Goal: Information Seeking & Learning: Stay updated

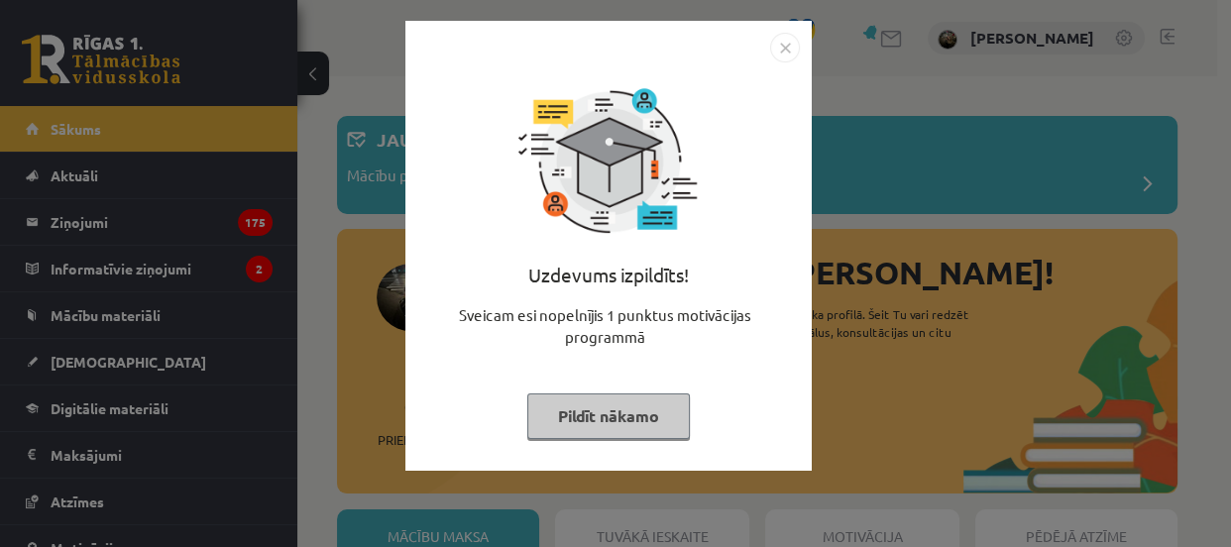
click at [575, 419] on button "Pildīt nākamo" at bounding box center [608, 417] width 163 height 46
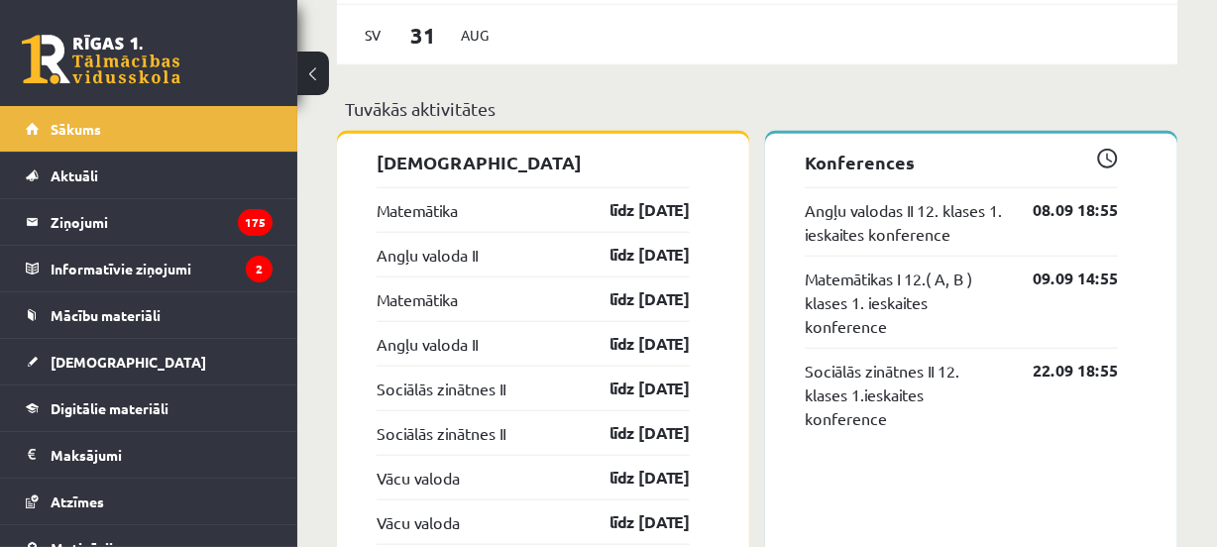
scroll to position [1712, 0]
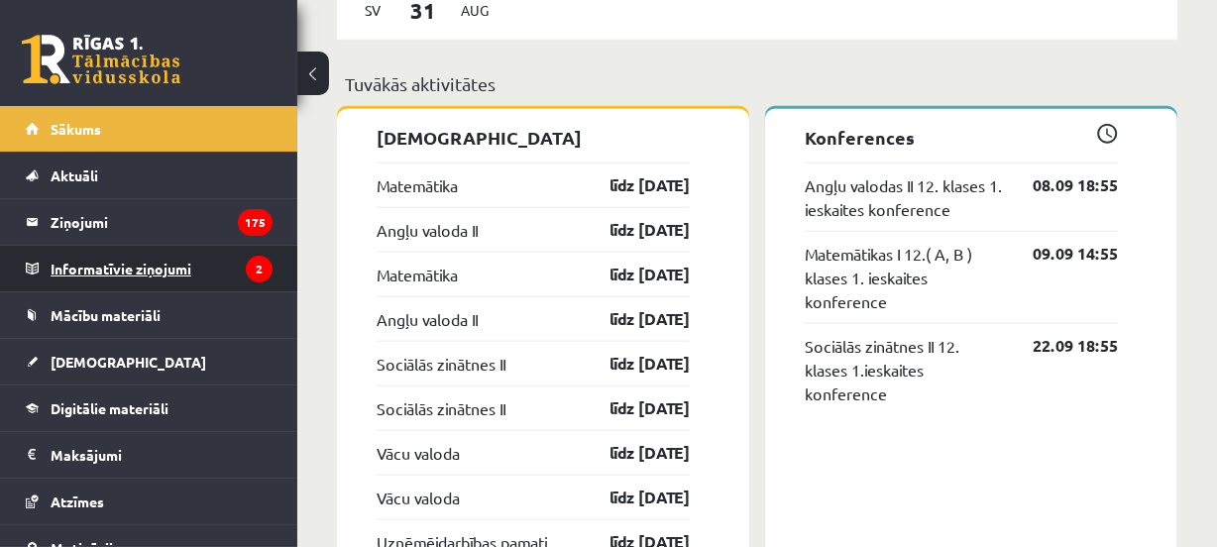
click at [149, 267] on legend "Informatīvie ziņojumi 2" at bounding box center [162, 269] width 222 height 46
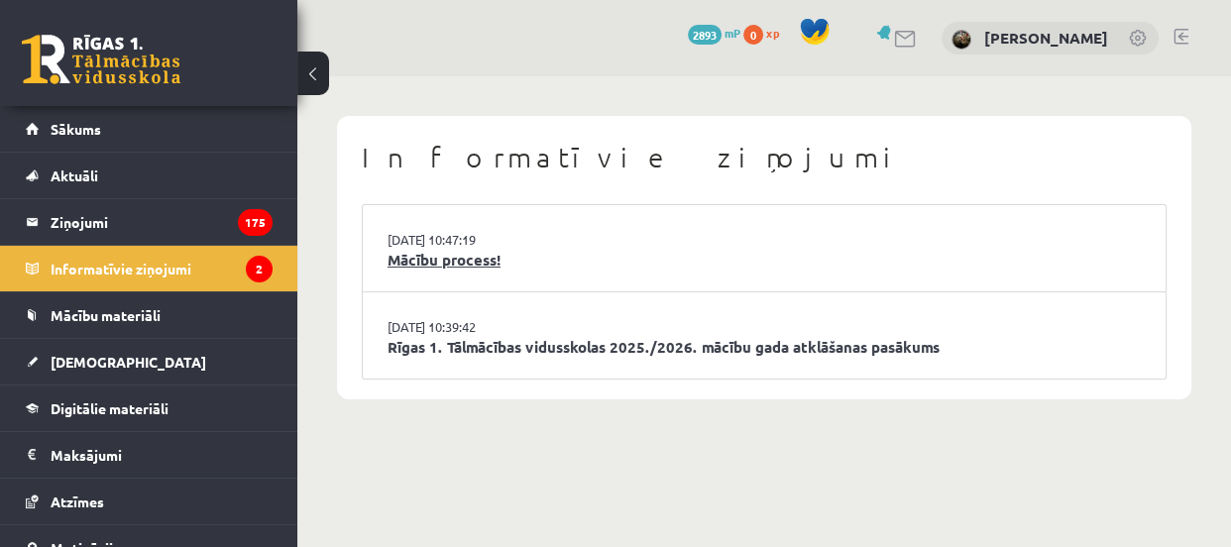
click at [418, 257] on link "Mācību process!" at bounding box center [764, 260] width 753 height 23
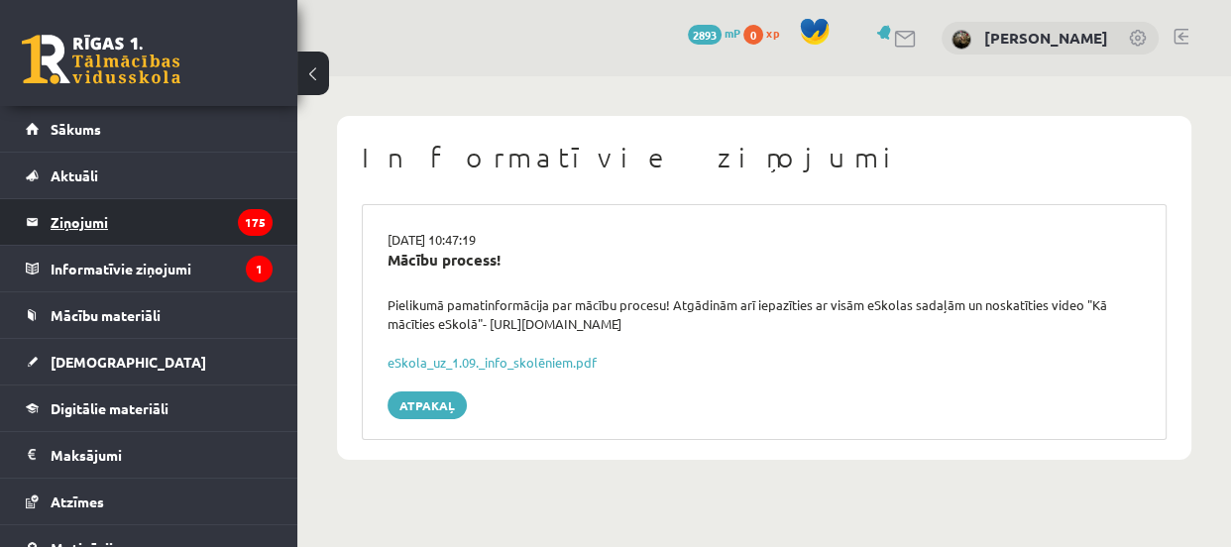
click at [153, 223] on legend "Ziņojumi 175" at bounding box center [162, 222] width 222 height 46
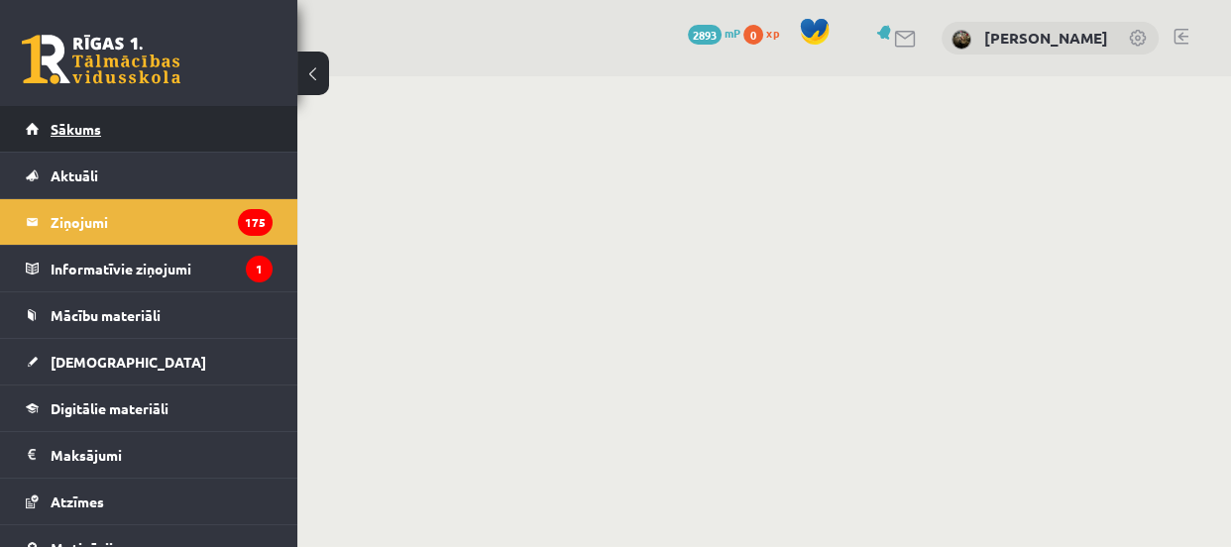
click at [81, 135] on span "Sākums" at bounding box center [76, 129] width 51 height 18
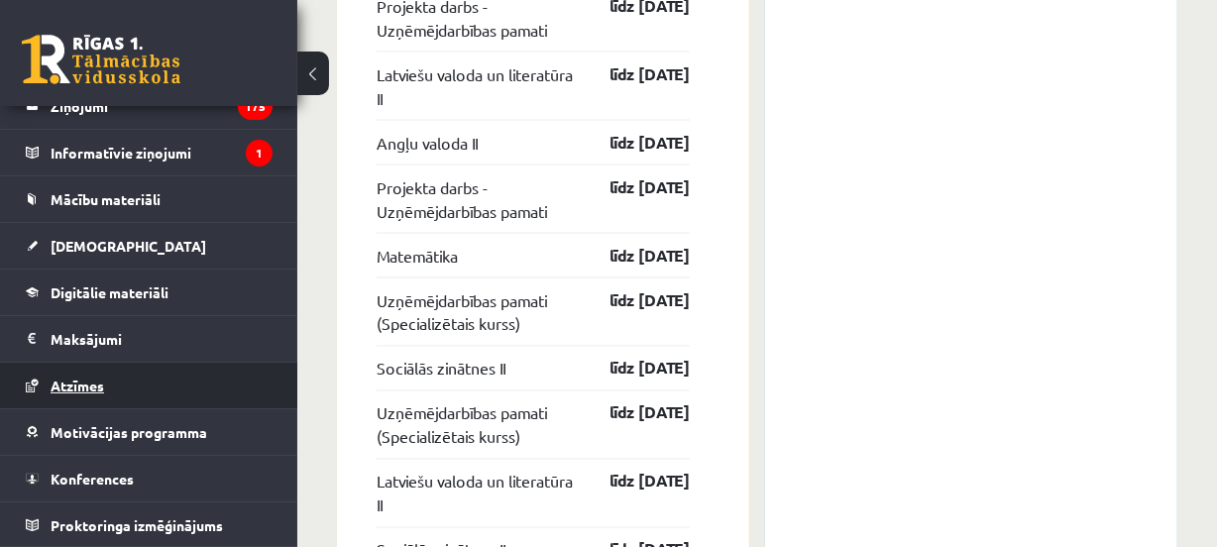
scroll to position [3187, 0]
